Goal: Information Seeking & Learning: Learn about a topic

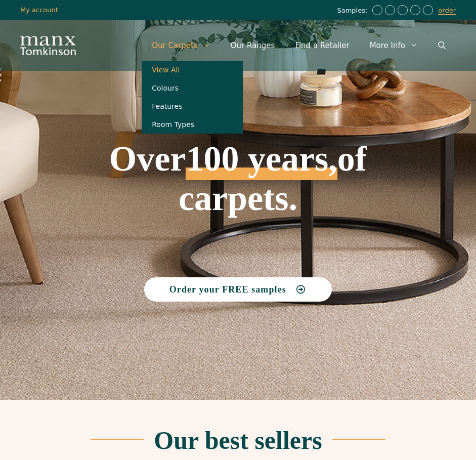
click at [187, 69] on link "View All" at bounding box center [192, 70] width 101 height 18
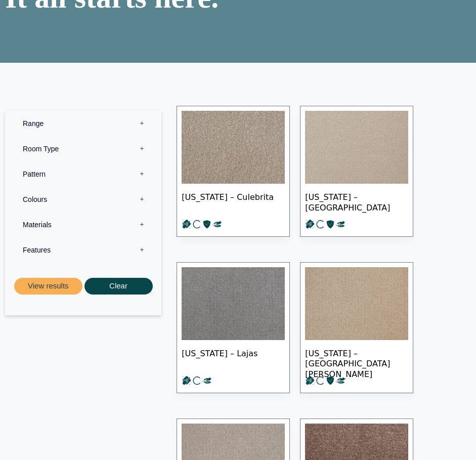
scroll to position [152, 0]
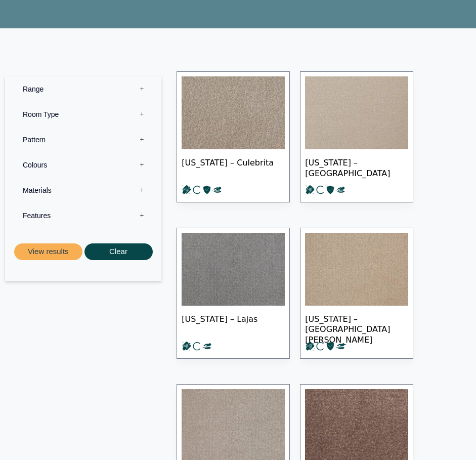
click at [141, 89] on label "Range 0" at bounding box center [83, 88] width 141 height 25
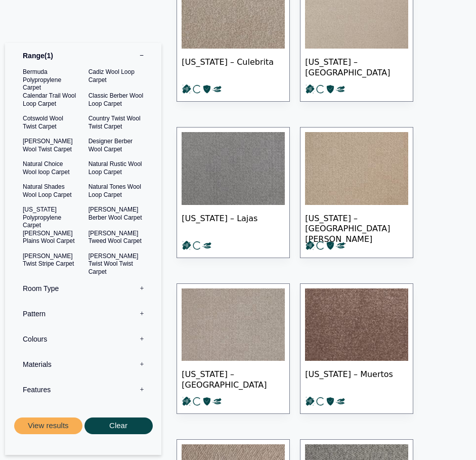
scroll to position [253, 0]
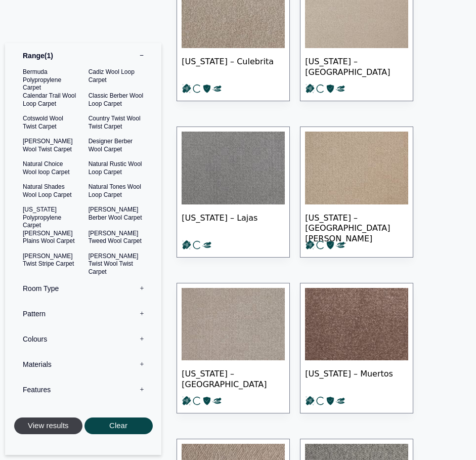
click at [49, 423] on button "View results" at bounding box center [48, 425] width 68 height 17
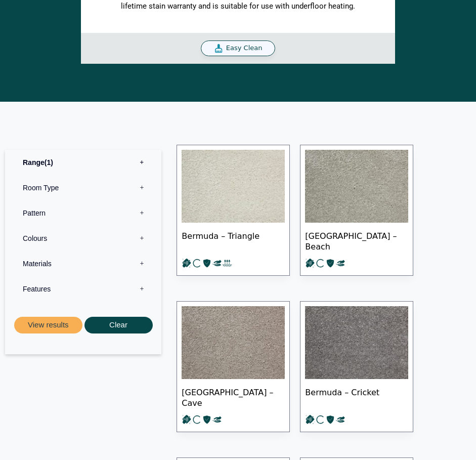
scroll to position [506, 0]
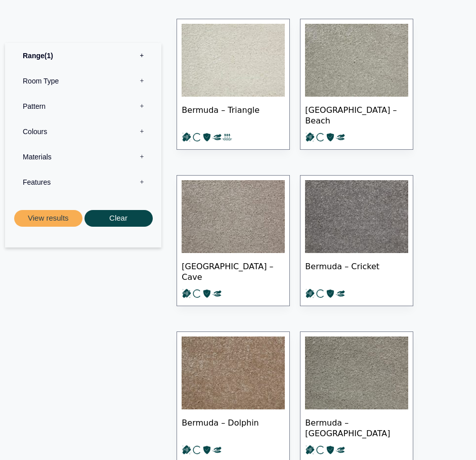
click at [51, 56] on span "1" at bounding box center [49, 56] width 9 height 8
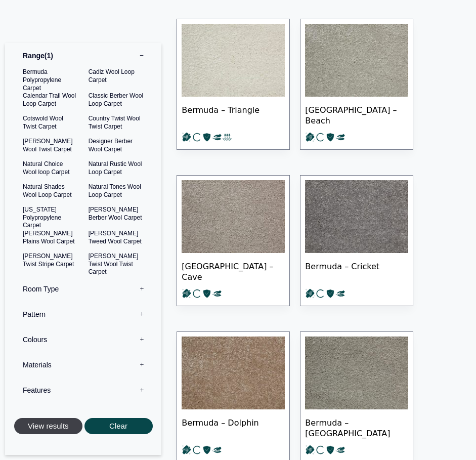
click at [52, 430] on button "View results" at bounding box center [48, 425] width 68 height 17
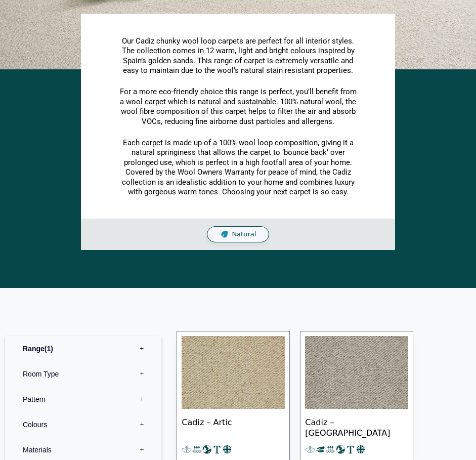
scroll to position [405, 0]
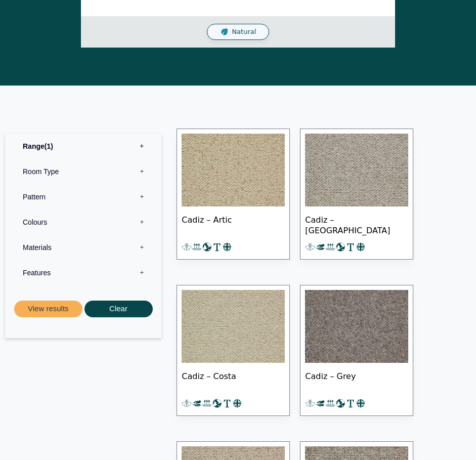
click at [205, 176] on img at bounding box center [233, 170] width 103 height 73
